Goal: Navigation & Orientation: Find specific page/section

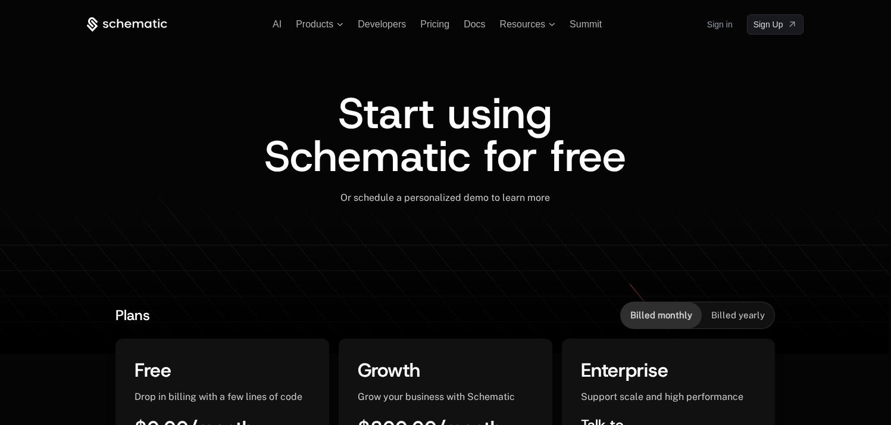
click at [714, 25] on link "Sign in" at bounding box center [720, 24] width 26 height 19
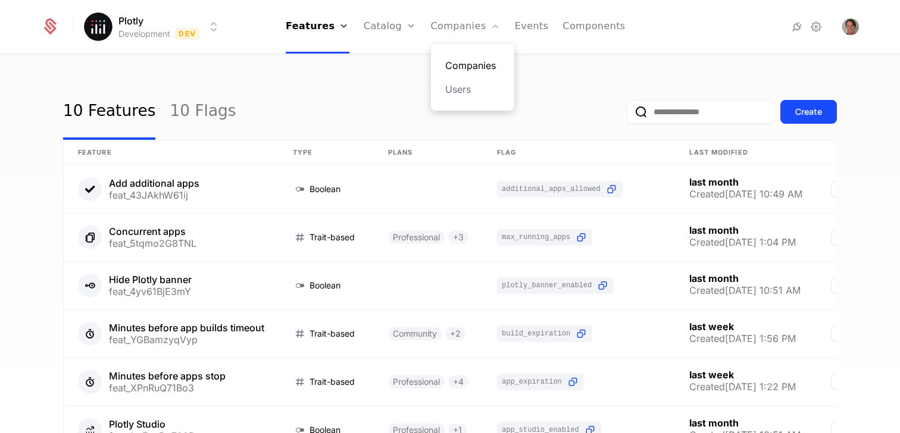
click at [457, 69] on link "Companies" at bounding box center [472, 65] width 55 height 14
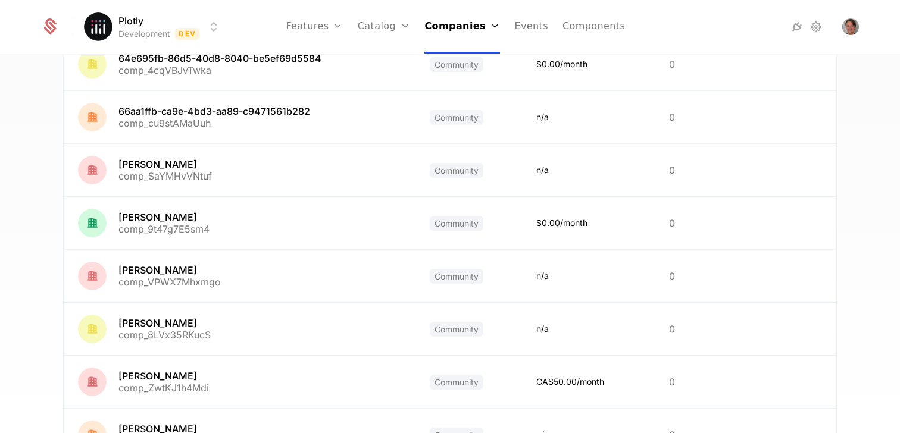
scroll to position [143, 0]
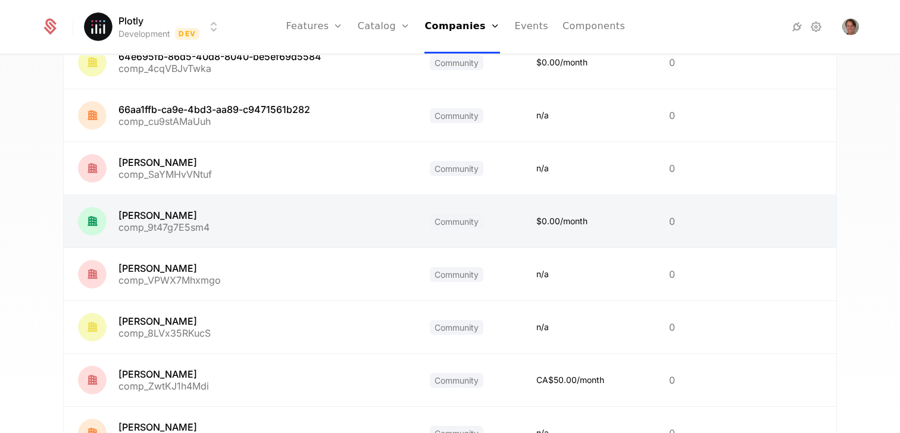
click at [176, 212] on link at bounding box center [240, 221] width 352 height 52
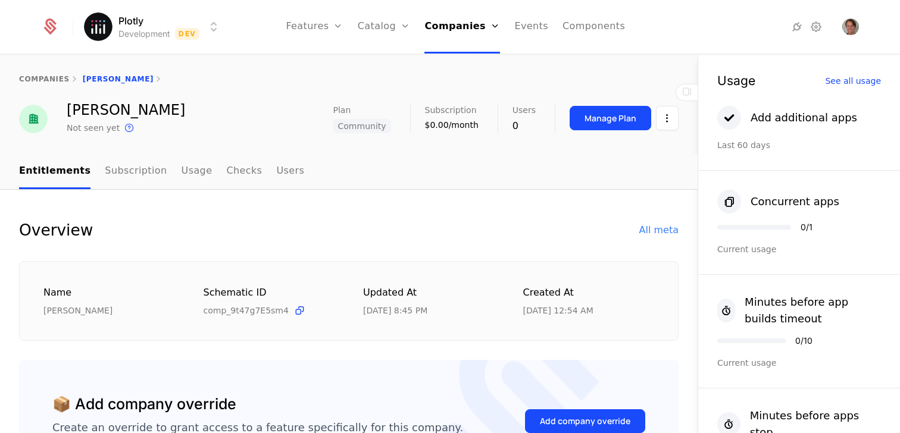
drag, startPoint x: 177, startPoint y: 106, endPoint x: 103, endPoint y: 114, distance: 74.8
click at [103, 114] on div "[PERSON_NAME] Not seen yet This is the date a track or identify event associate…" at bounding box center [349, 119] width 660 height 32
click at [103, 114] on div "[PERSON_NAME]" at bounding box center [126, 110] width 118 height 14
click at [140, 175] on link "Subscription" at bounding box center [136, 171] width 62 height 35
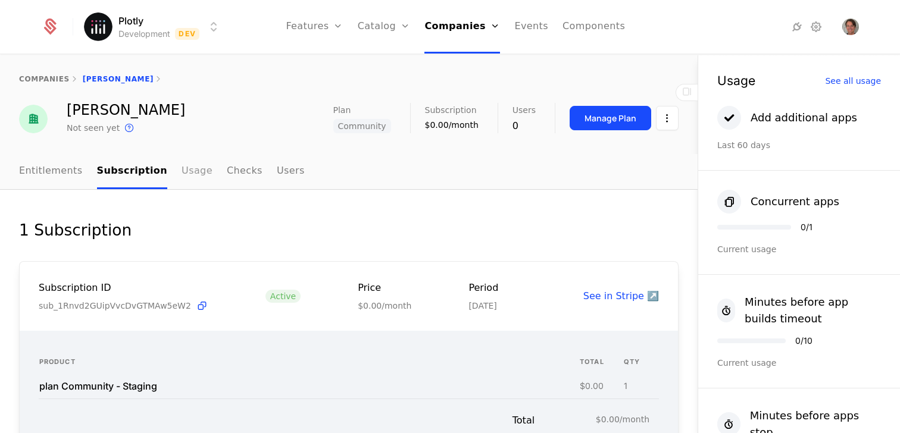
click at [182, 175] on link "Usage" at bounding box center [197, 171] width 31 height 35
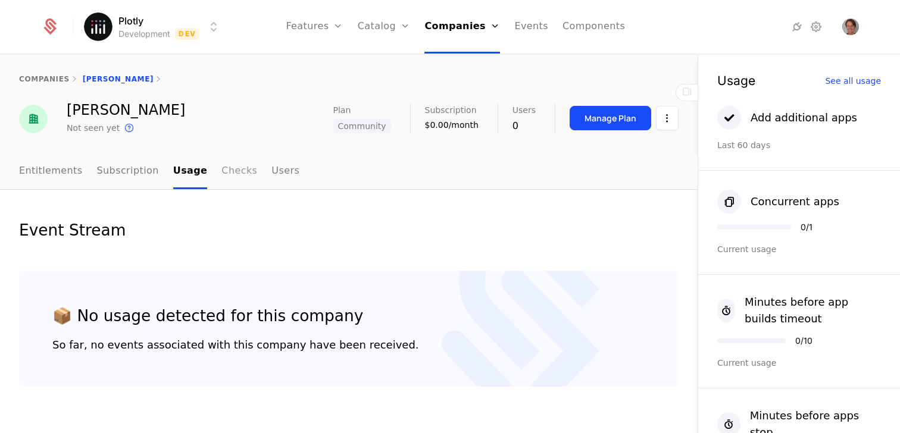
click at [221, 178] on link "Checks" at bounding box center [239, 171] width 36 height 35
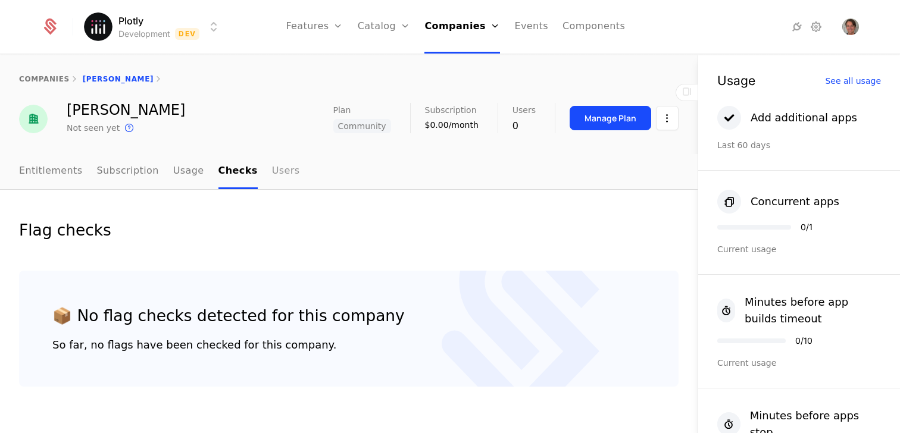
click at [272, 179] on link "Users" at bounding box center [286, 171] width 28 height 35
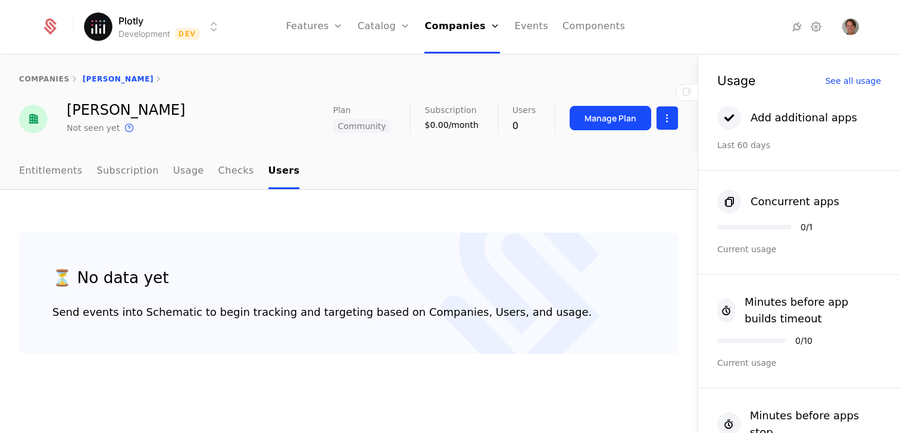
click at [671, 127] on html "Plotly Development Dev Features Features Flags Catalog Plans Add Ons Credits Co…" at bounding box center [450, 216] width 900 height 433
click at [661, 145] on div "Edit company" at bounding box center [623, 153] width 98 height 17
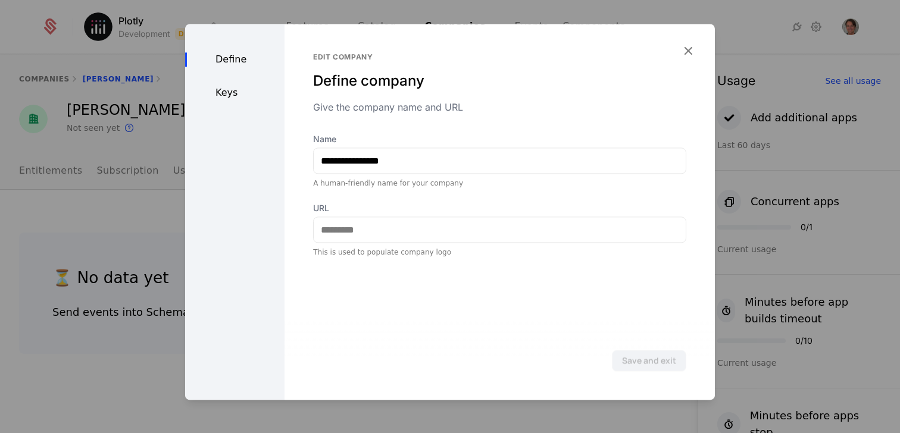
click at [242, 94] on div "Keys" at bounding box center [234, 93] width 99 height 14
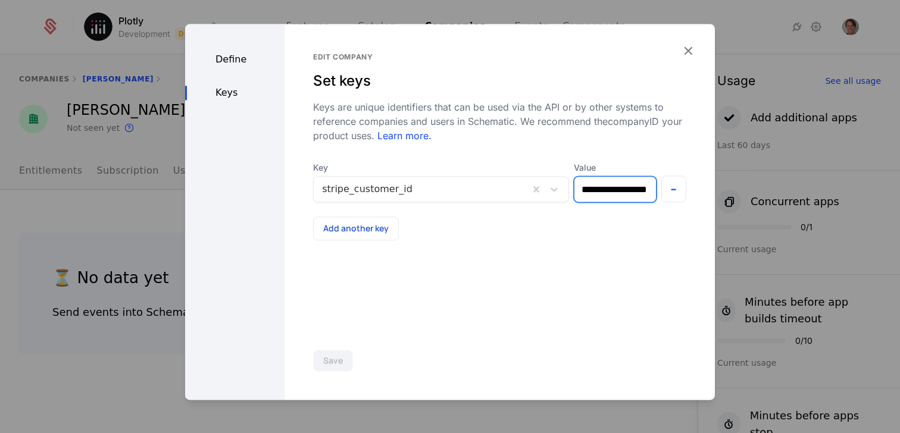
drag, startPoint x: 617, startPoint y: 195, endPoint x: 526, endPoint y: 207, distance: 91.9
click at [526, 207] on div "**********" at bounding box center [499, 201] width 373 height 79
click at [608, 196] on input "**********" at bounding box center [615, 189] width 81 height 25
click at [683, 49] on icon "button" at bounding box center [688, 50] width 15 height 15
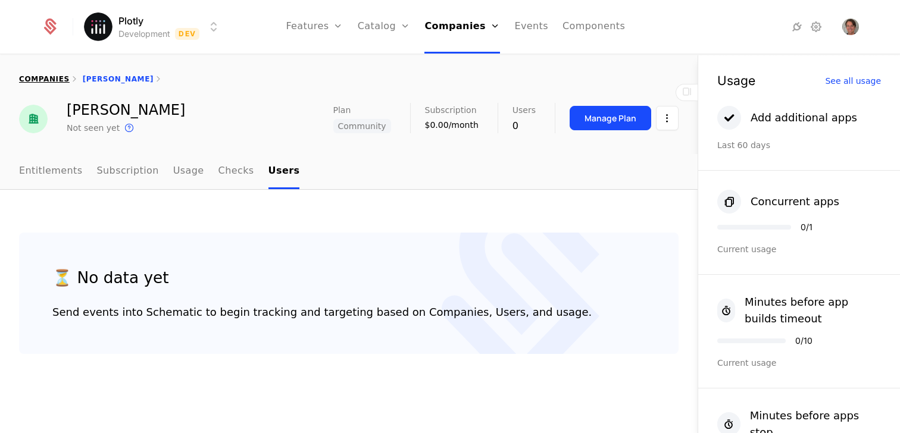
click at [44, 80] on link "companies" at bounding box center [44, 79] width 51 height 8
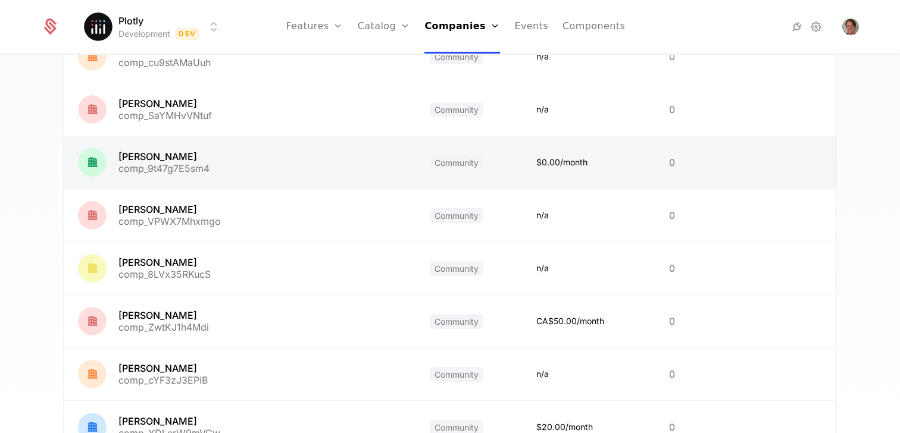
scroll to position [357, 0]
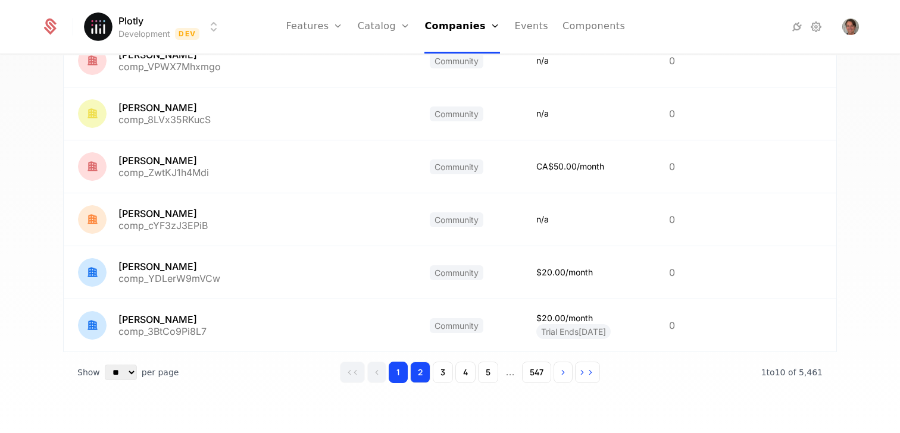
click at [423, 372] on button "2" at bounding box center [420, 372] width 20 height 21
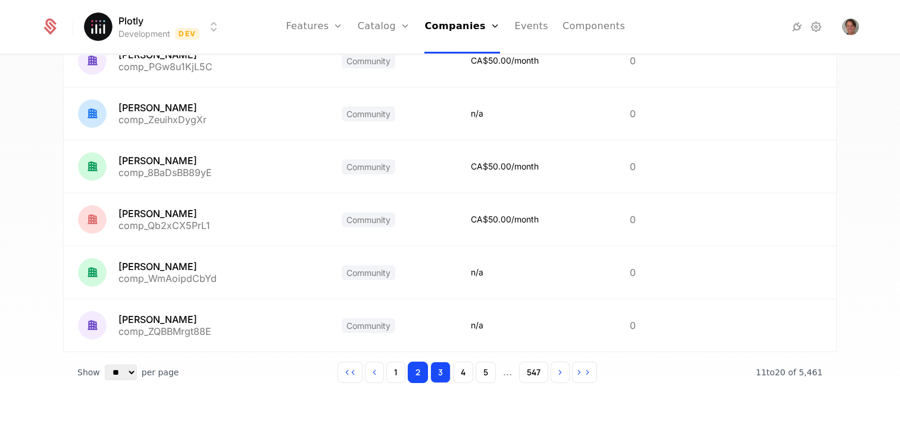
click at [442, 374] on button "3" at bounding box center [440, 372] width 20 height 21
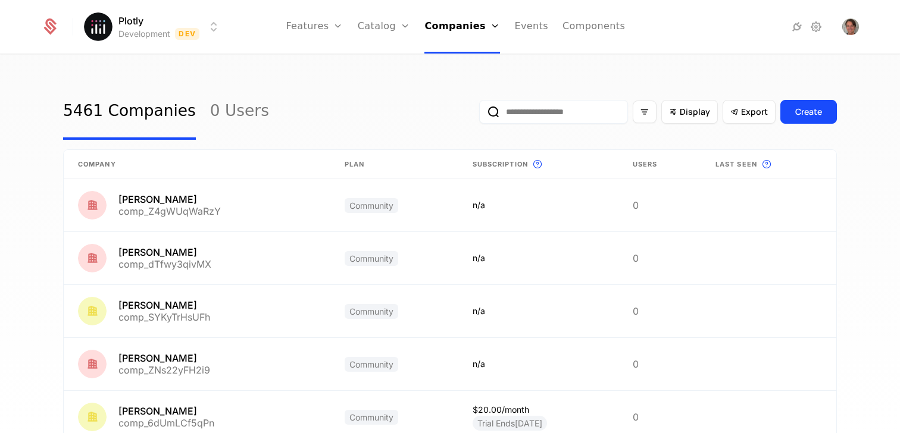
scroll to position [357, 0]
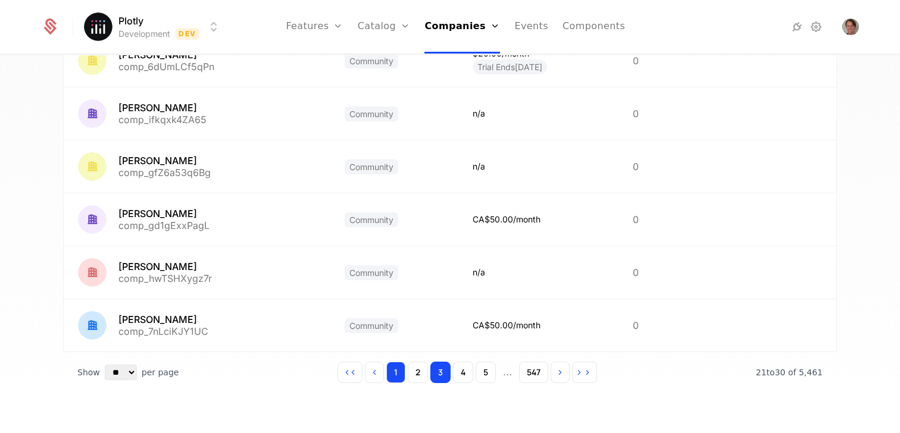
click at [388, 379] on button "1" at bounding box center [395, 372] width 19 height 21
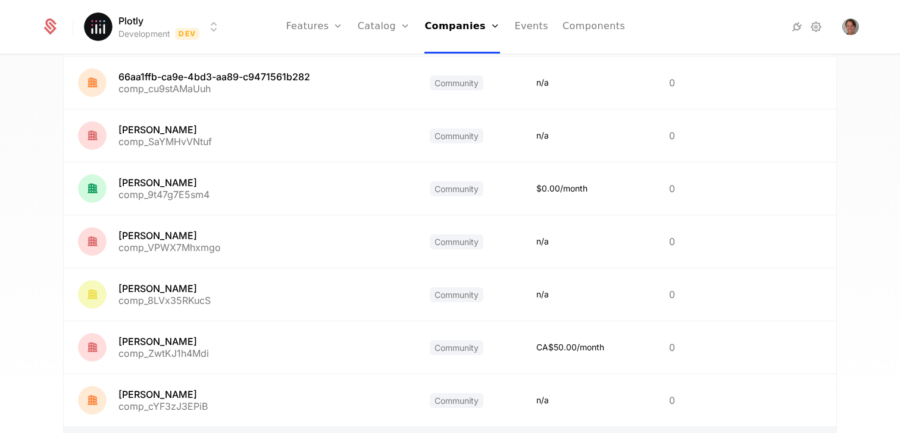
scroll to position [357, 0]
